Goal: Task Accomplishment & Management: Manage account settings

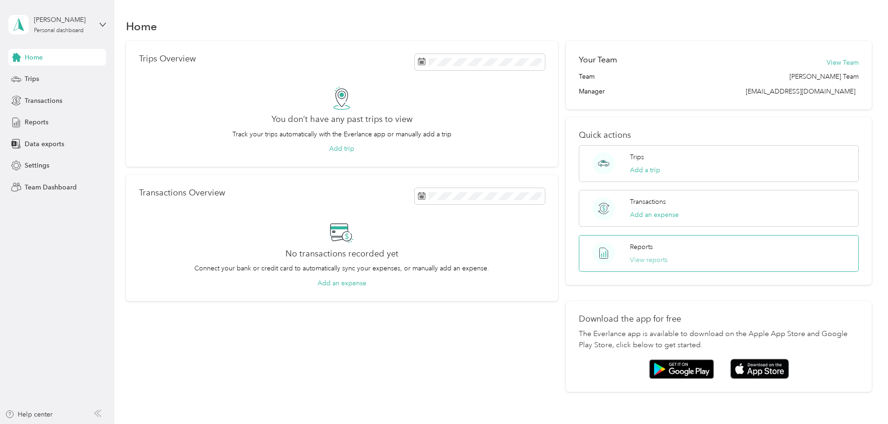
click at [630, 259] on button "View reports" at bounding box center [649, 260] width 38 height 10
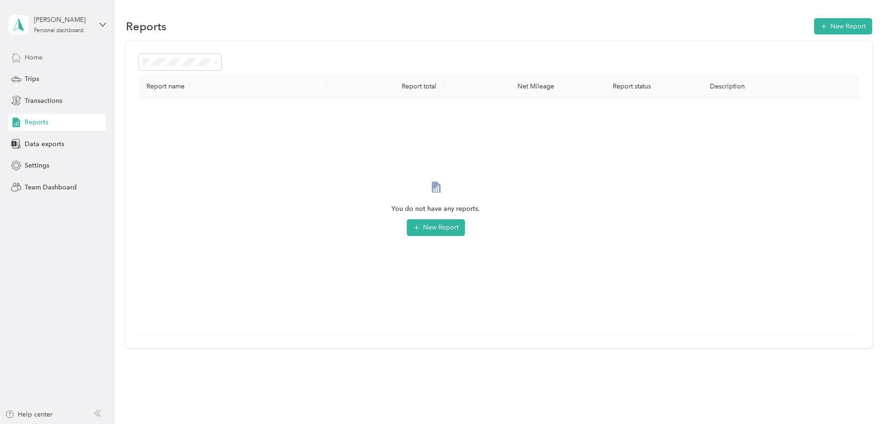
click at [33, 58] on span "Home" at bounding box center [34, 58] width 18 height 10
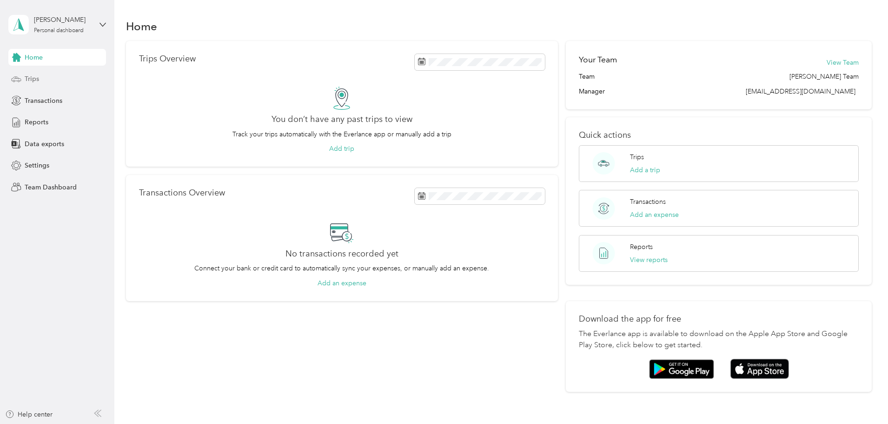
click at [33, 78] on span "Trips" at bounding box center [32, 79] width 14 height 10
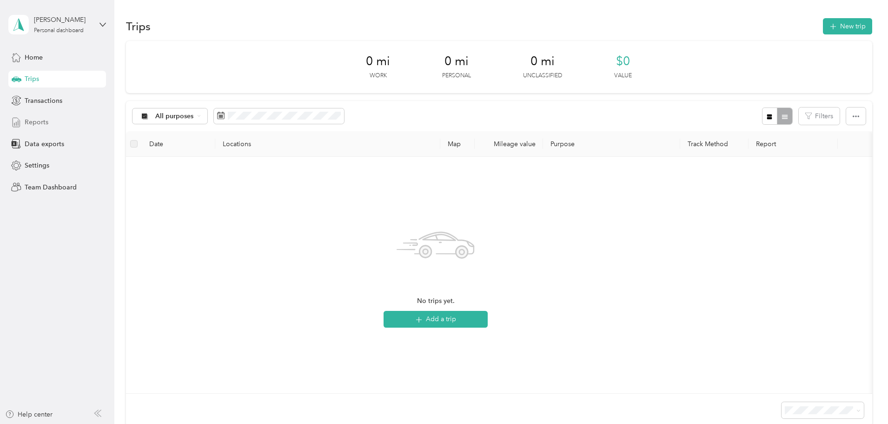
click at [41, 122] on span "Reports" at bounding box center [37, 122] width 24 height 10
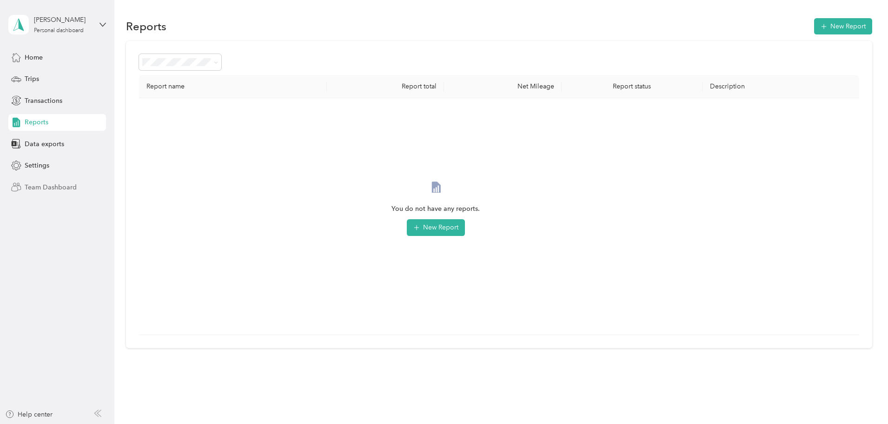
click at [47, 185] on span "Team Dashboard" at bounding box center [51, 187] width 52 height 10
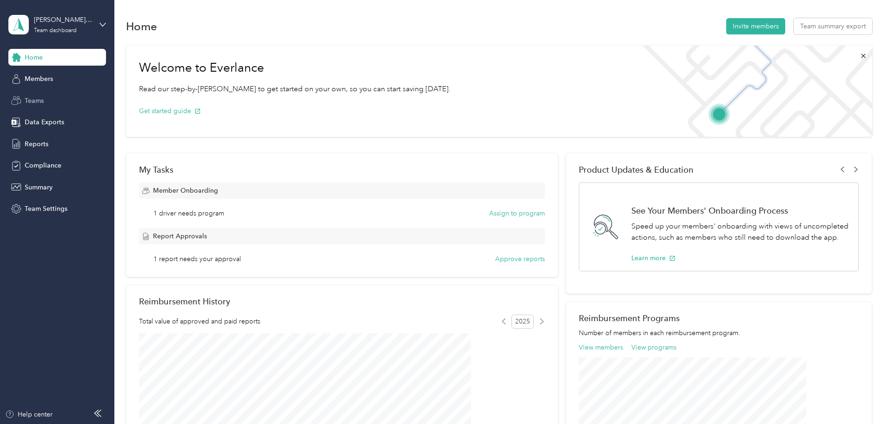
click at [35, 100] on span "Teams" at bounding box center [34, 101] width 19 height 10
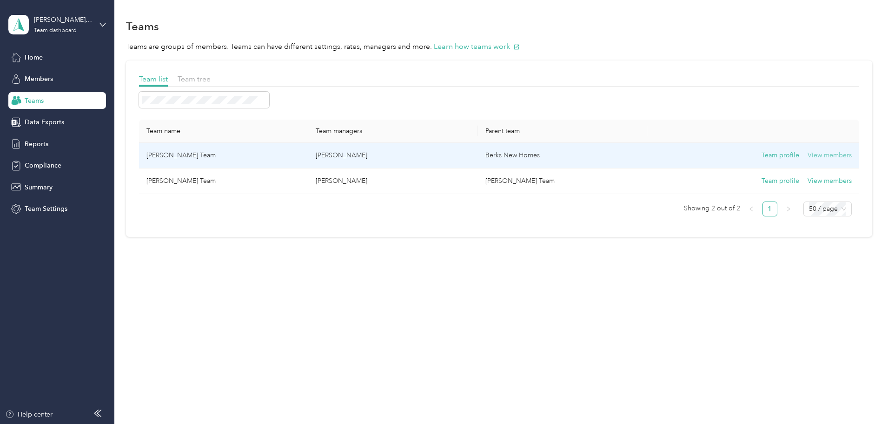
click at [808, 154] on button "View members" at bounding box center [830, 155] width 44 height 10
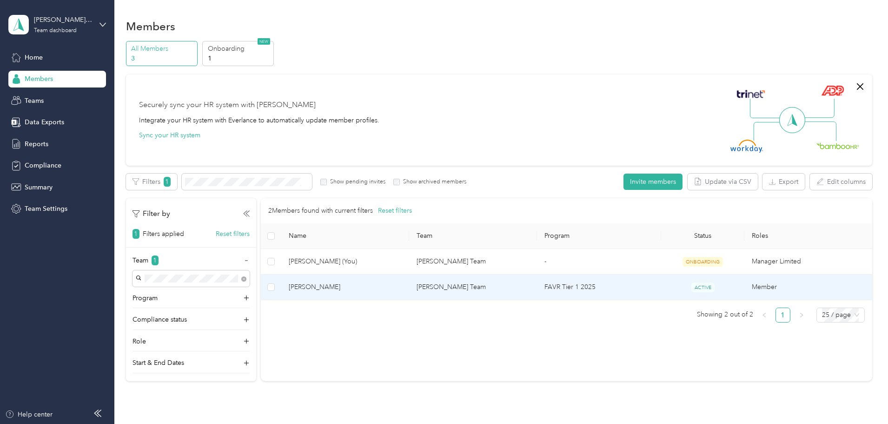
click at [367, 287] on span "[PERSON_NAME]" at bounding box center [345, 287] width 113 height 10
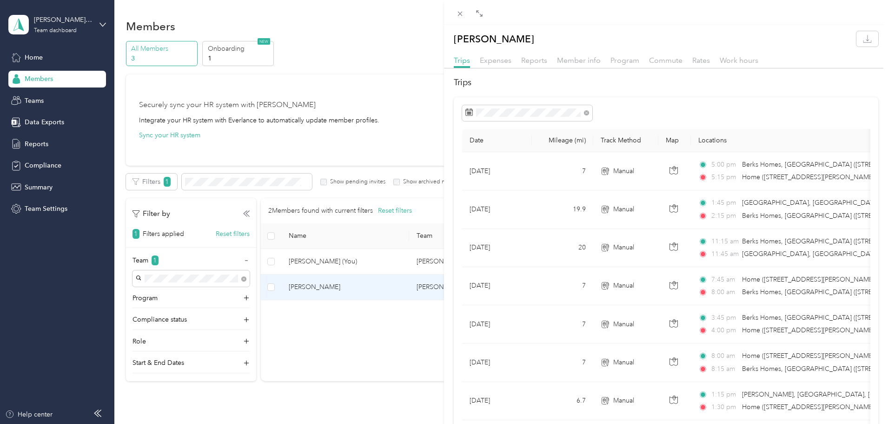
click at [40, 146] on div "[PERSON_NAME] Expenses Reports Member info Program Commute Rates Work hours Tri…" at bounding box center [444, 212] width 888 height 424
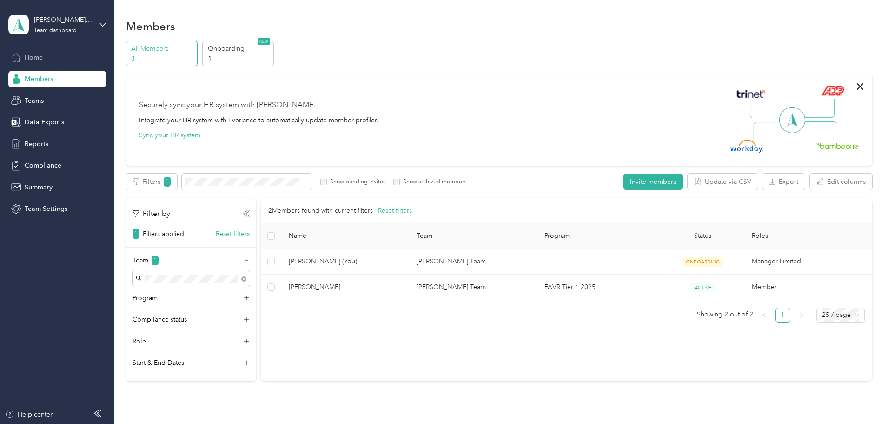
click at [27, 54] on span "Home" at bounding box center [34, 58] width 18 height 10
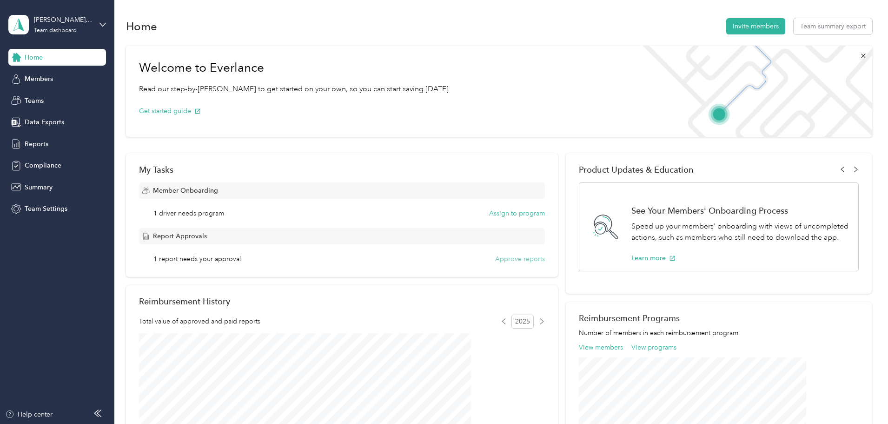
click at [495, 260] on button "Approve reports" at bounding box center [520, 259] width 50 height 10
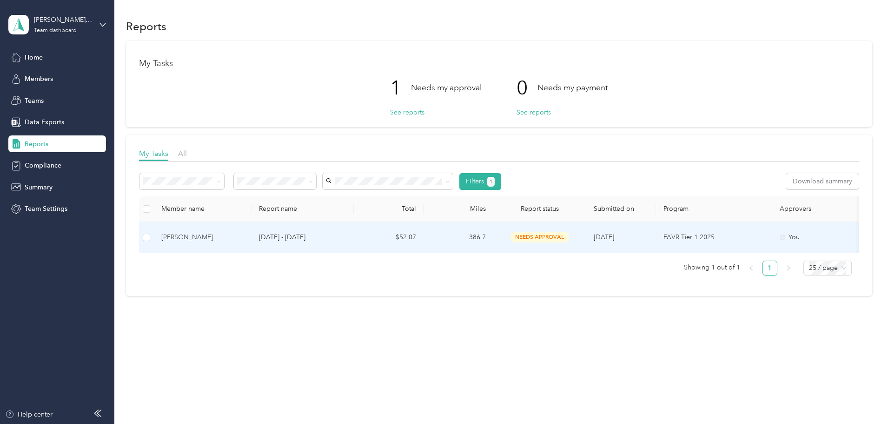
click at [346, 235] on p "[DATE] - [DATE]" at bounding box center [302, 237] width 87 height 10
click at [179, 179] on button "Approve" at bounding box center [160, 181] width 40 height 16
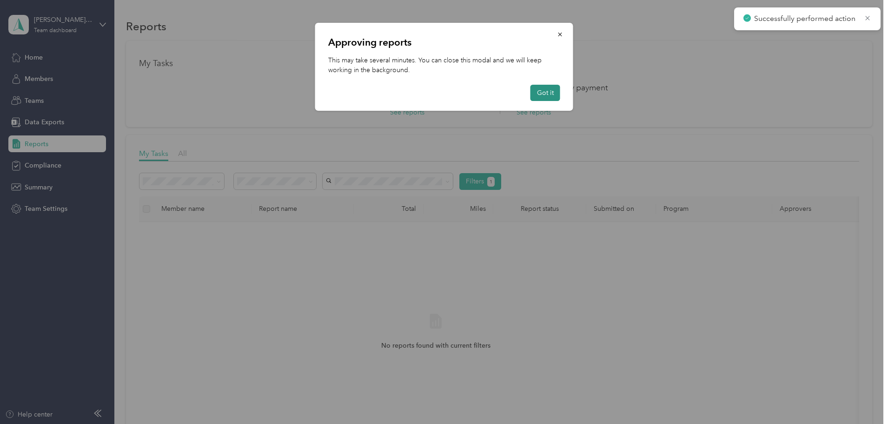
click at [545, 92] on button "Got it" at bounding box center [546, 93] width 30 height 16
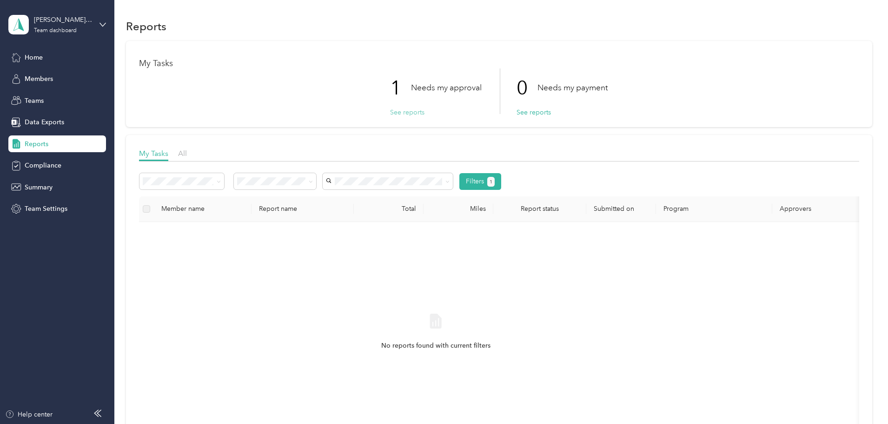
click at [394, 112] on button "See reports" at bounding box center [407, 112] width 34 height 10
click at [408, 112] on button "See reports" at bounding box center [407, 112] width 34 height 10
click at [33, 58] on span "Home" at bounding box center [34, 58] width 18 height 10
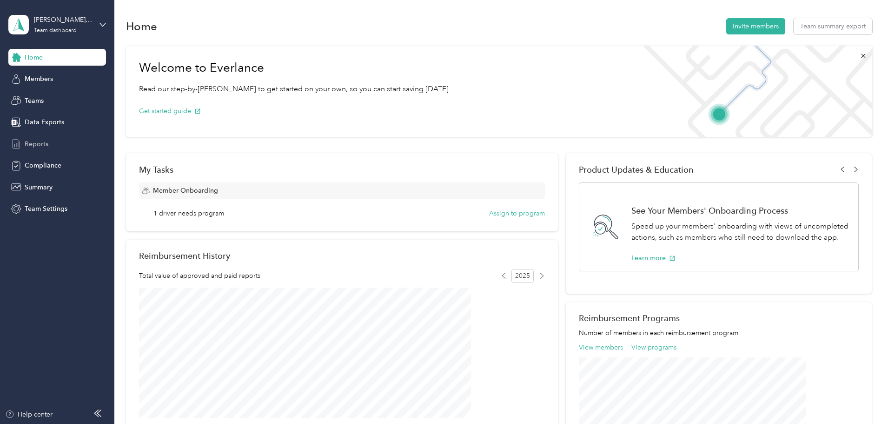
click at [38, 141] on span "Reports" at bounding box center [37, 144] width 24 height 10
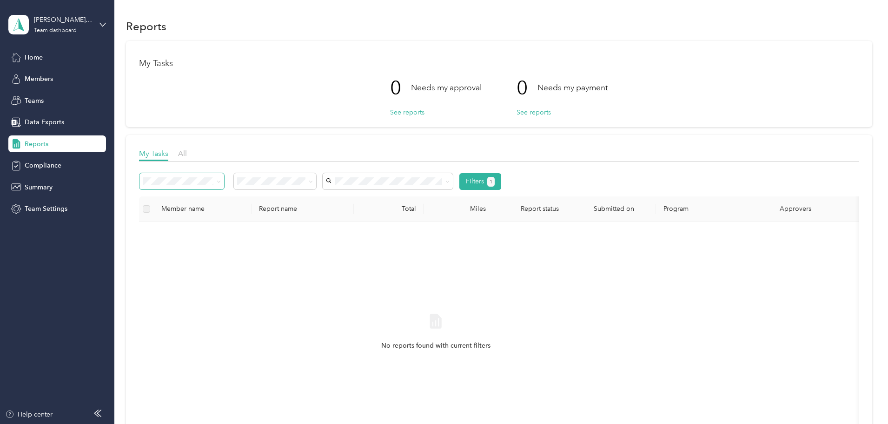
click at [221, 184] on span at bounding box center [219, 181] width 4 height 8
